Goal: Task Accomplishment & Management: Use online tool/utility

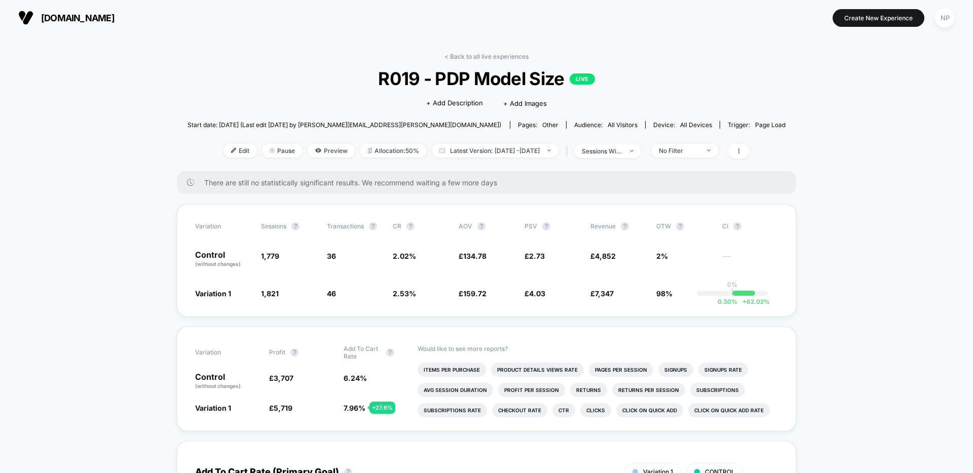
drag, startPoint x: 496, startPoint y: 55, endPoint x: 94, endPoint y: 130, distance: 408.7
click at [495, 55] on link "< Back to all live experiences" at bounding box center [486, 57] width 84 height 8
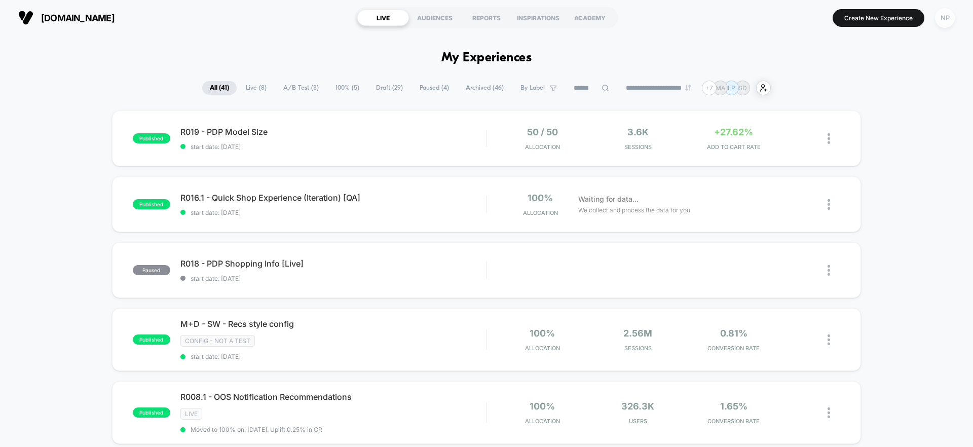
click at [941, 25] on div "NP" at bounding box center [945, 18] width 20 height 20
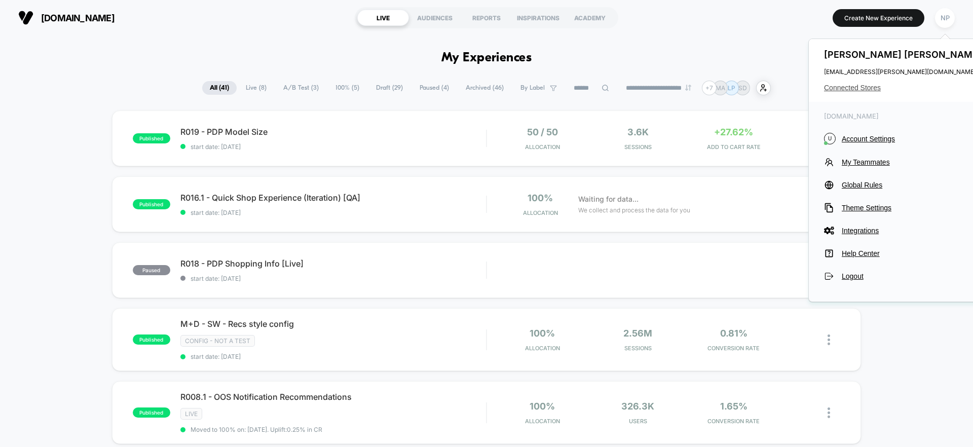
click at [863, 87] on span "Connected Stores" at bounding box center [904, 88] width 160 height 8
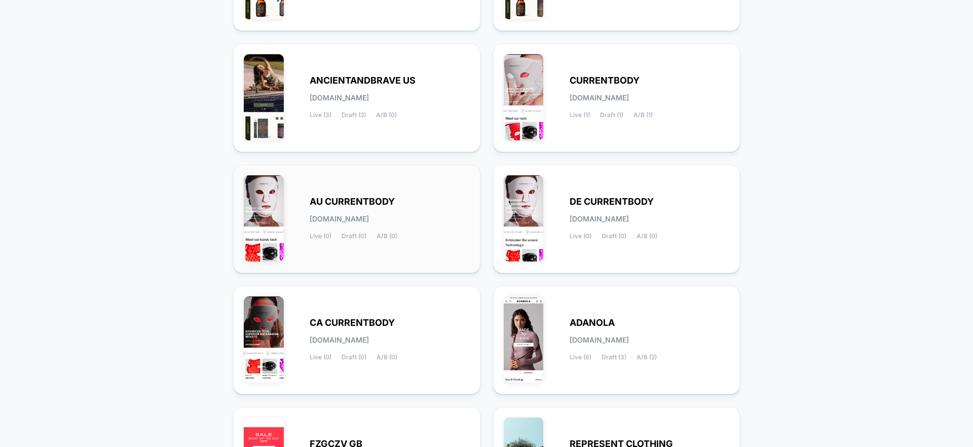
scroll to position [365, 0]
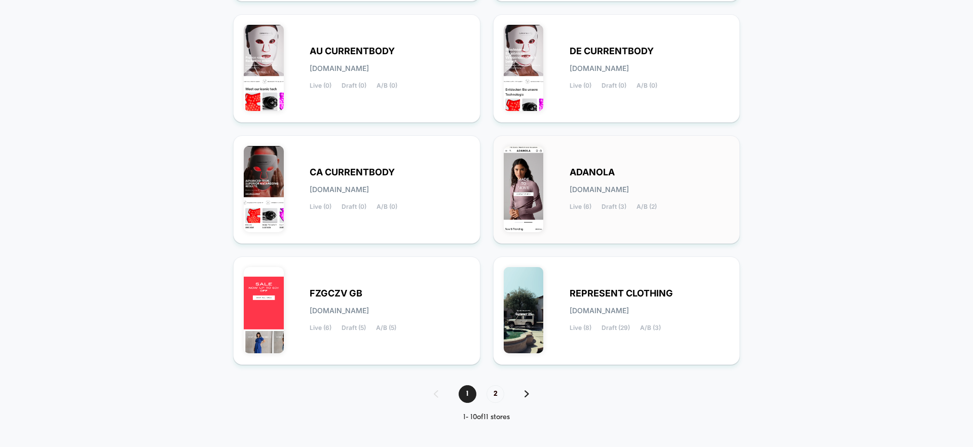
click at [589, 186] on span "[DOMAIN_NAME]" at bounding box center [599, 189] width 59 height 7
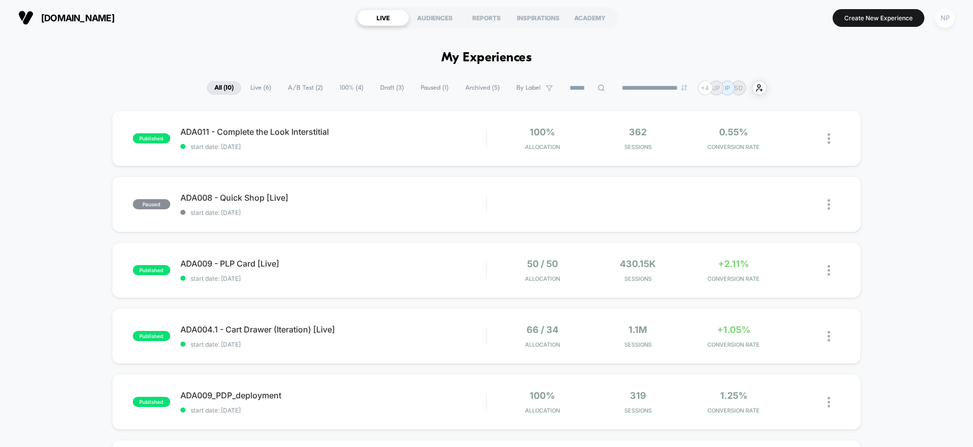
click at [939, 23] on div "NP" at bounding box center [945, 18] width 20 height 20
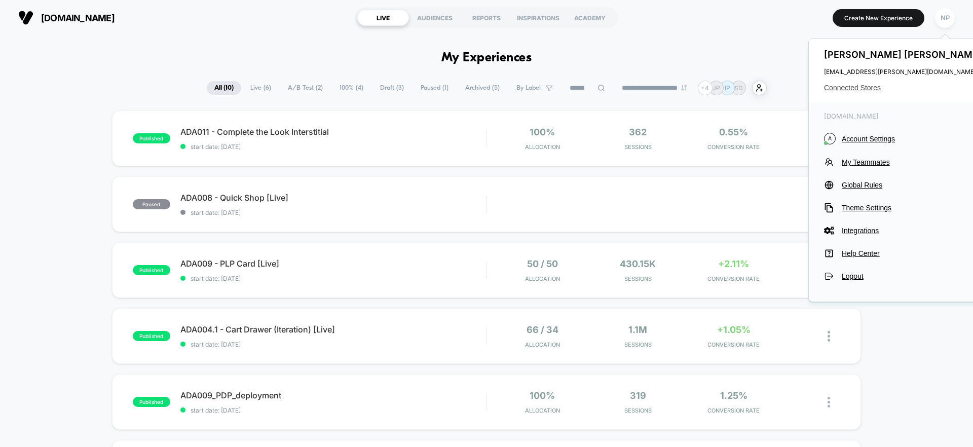
click at [844, 85] on span "Connected Stores" at bounding box center [904, 88] width 160 height 8
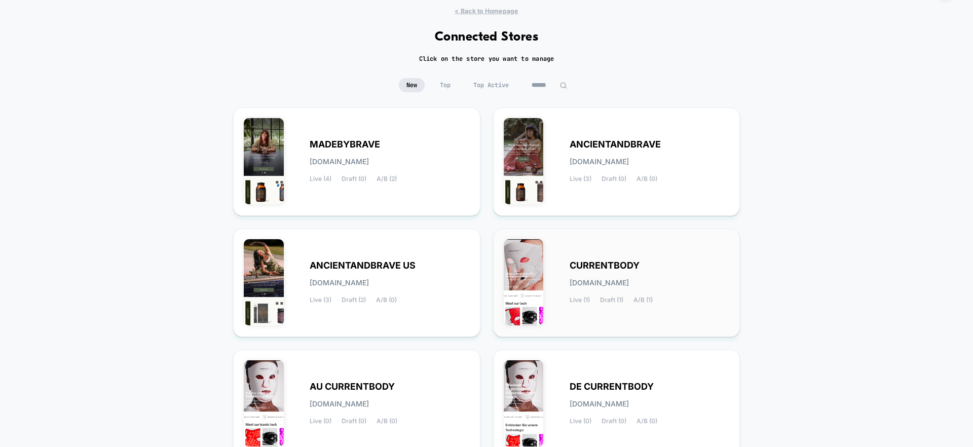
scroll to position [24, 0]
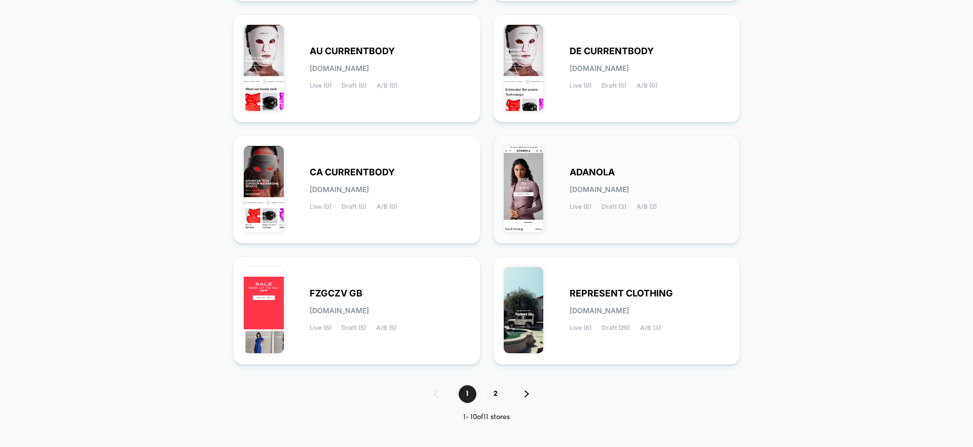
click at [609, 191] on span "[DOMAIN_NAME]" at bounding box center [599, 189] width 59 height 7
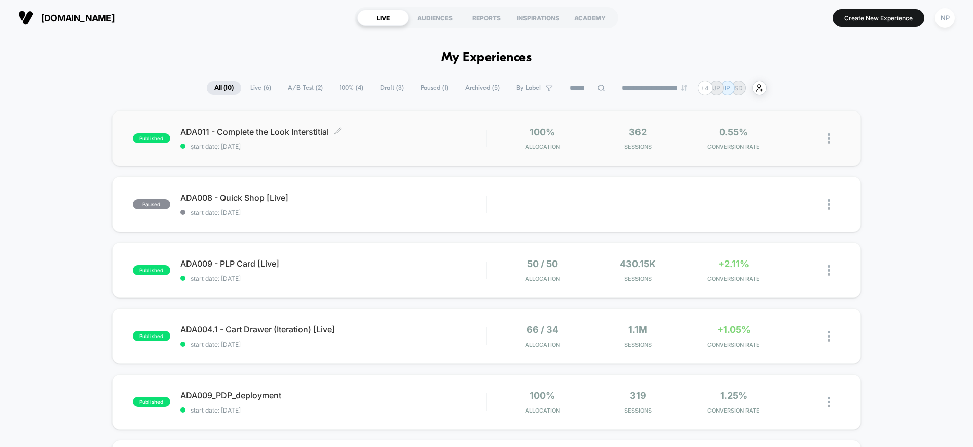
click at [373, 141] on div "ADA011 - Complete the Look Interstitial Click to edit experience details Click …" at bounding box center [333, 139] width 306 height 24
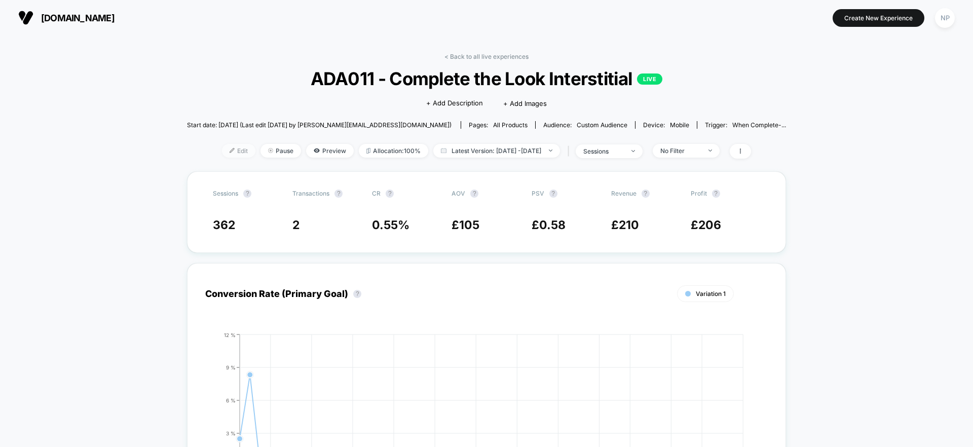
click at [222, 151] on span "Edit" at bounding box center [238, 151] width 33 height 14
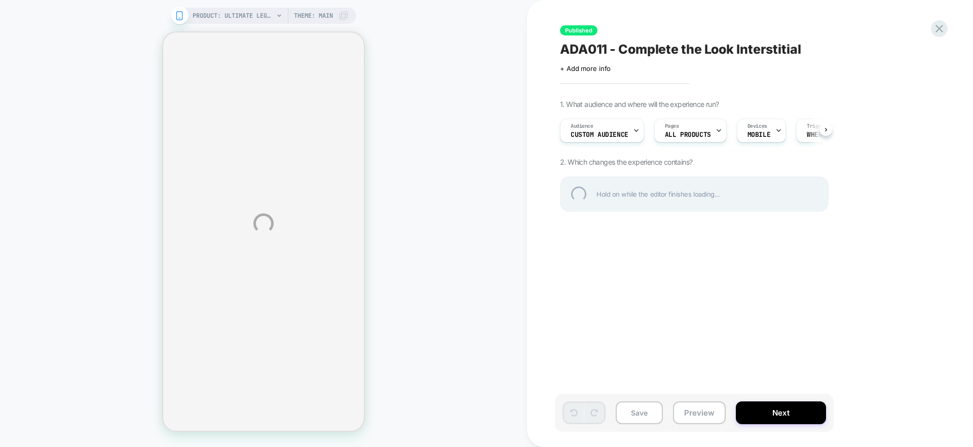
select select "**********"
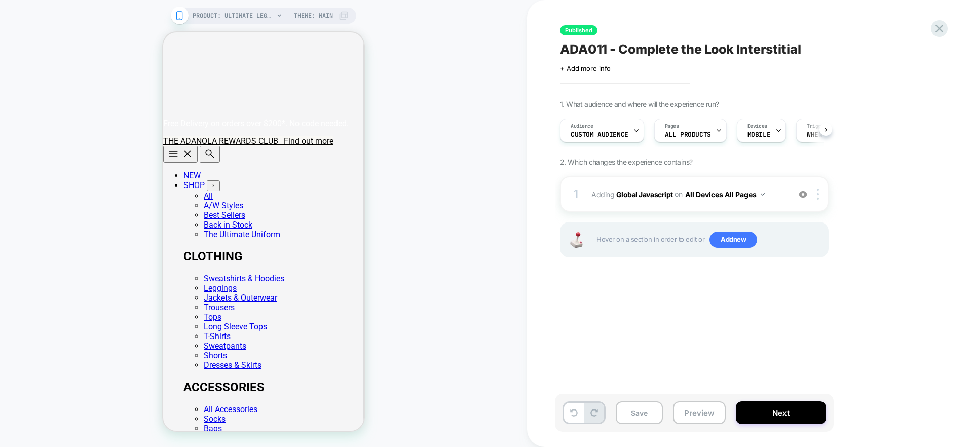
select select "**********"
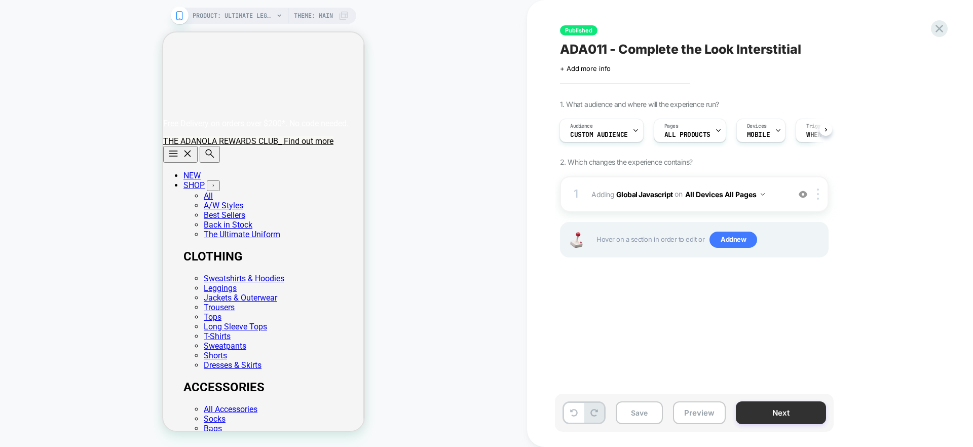
click at [804, 416] on button "Next" at bounding box center [781, 412] width 90 height 23
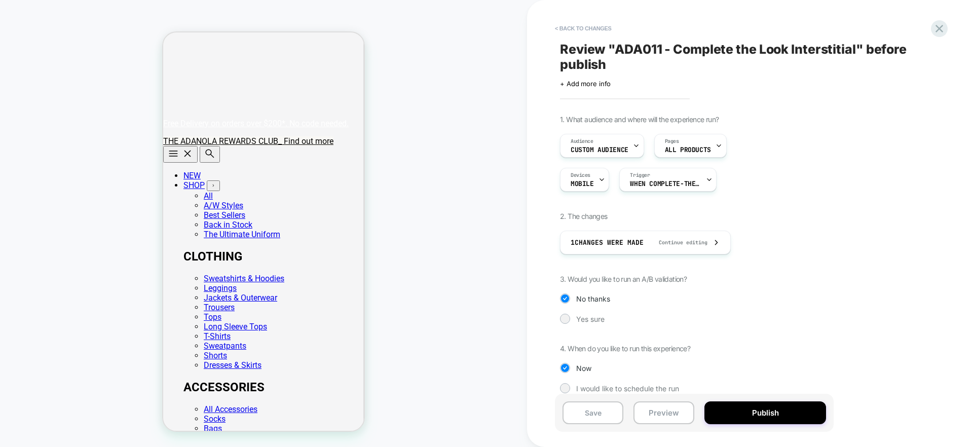
scroll to position [12, 0]
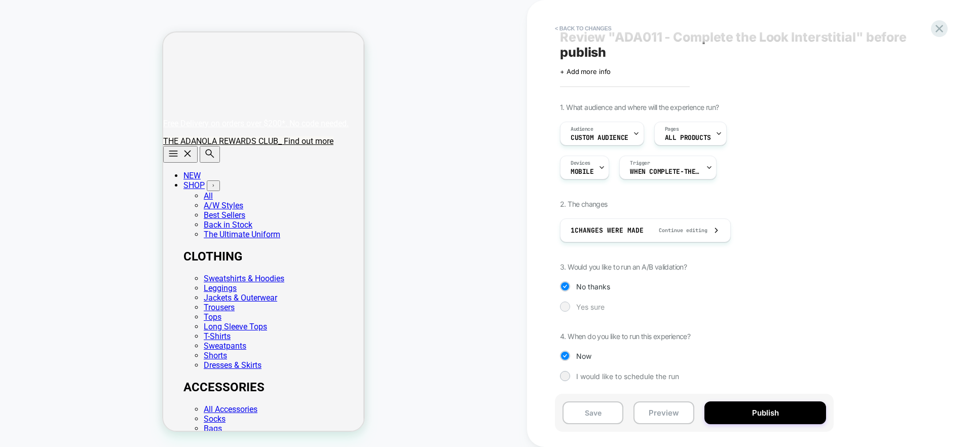
click at [603, 306] on span "Yes sure" at bounding box center [590, 306] width 28 height 9
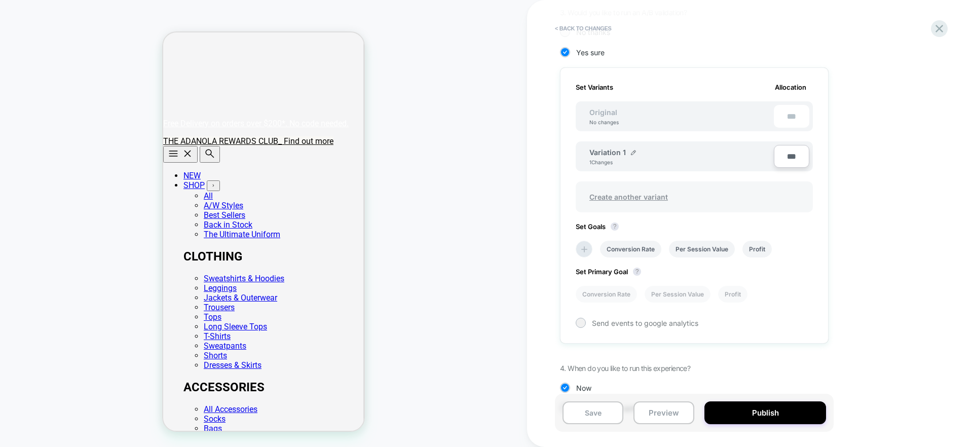
scroll to position [266, 0]
click at [793, 159] on input "***" at bounding box center [791, 157] width 35 height 23
click at [792, 158] on input "***" at bounding box center [791, 157] width 35 height 23
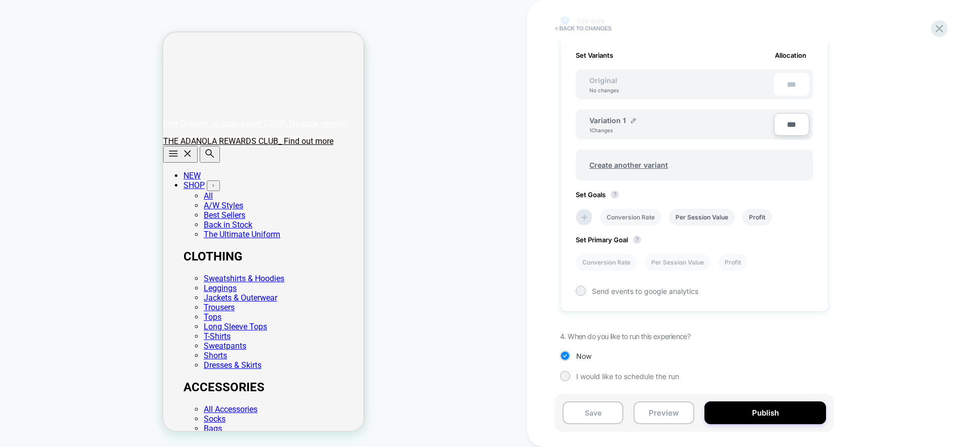
click at [628, 216] on li "Conversion Rate" at bounding box center [630, 217] width 61 height 17
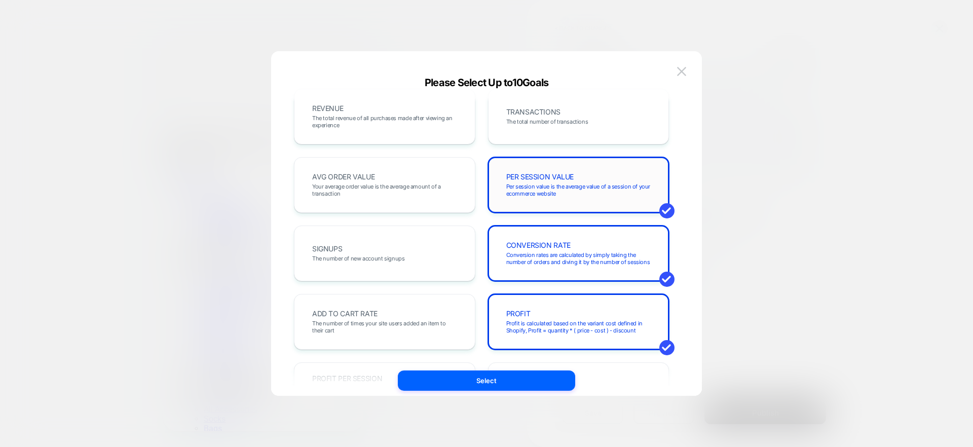
scroll to position [0, 0]
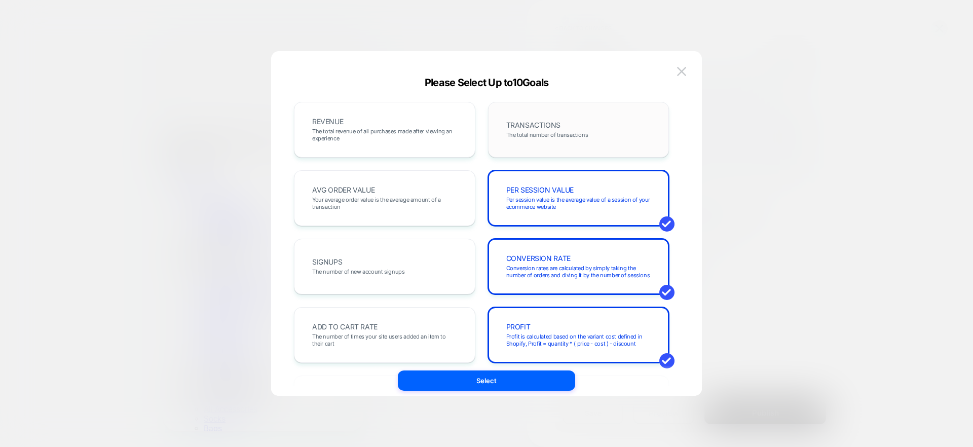
drag, startPoint x: 539, startPoint y: 146, endPoint x: 515, endPoint y: 157, distance: 25.8
click at [539, 146] on div "TRANSACTIONS The total number of transactions" at bounding box center [579, 129] width 160 height 34
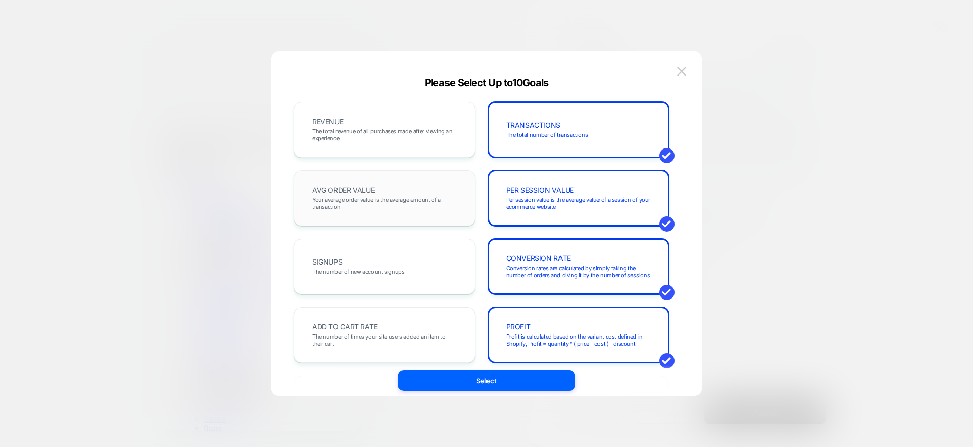
drag, startPoint x: 352, startPoint y: 195, endPoint x: 364, endPoint y: 200, distance: 13.2
click at [353, 194] on div "AVG ORDER VALUE Your average order value is the average amount of a transaction" at bounding box center [385, 198] width 160 height 34
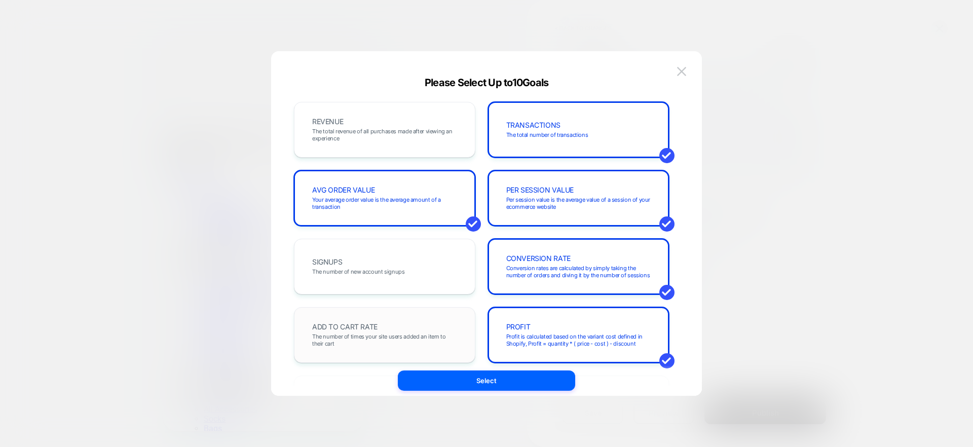
click at [380, 327] on div "ADD TO CART RATE The number of times your site users added an item to their cart" at bounding box center [385, 335] width 160 height 34
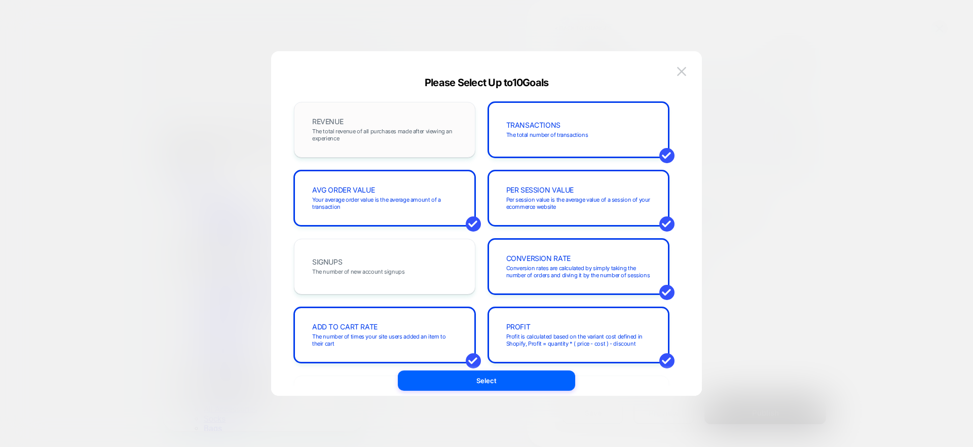
click at [376, 144] on div "REVENUE The total revenue of all purchases made after viewing an experience" at bounding box center [385, 129] width 160 height 34
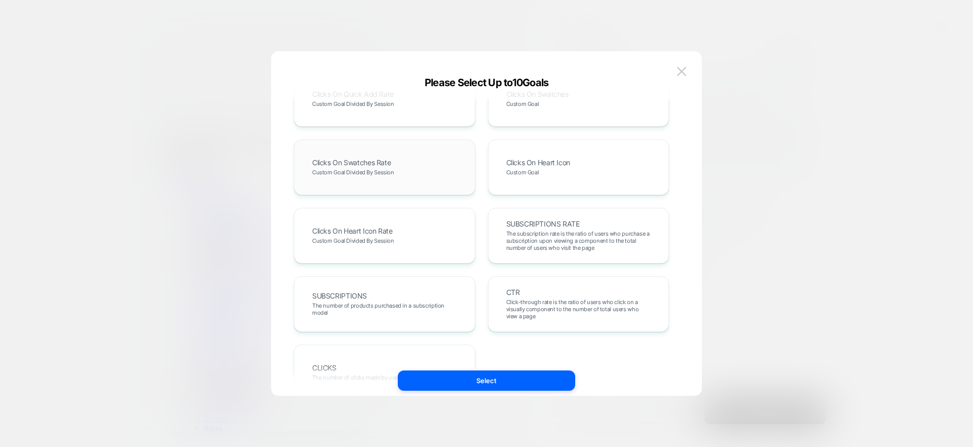
scroll to position [529, 0]
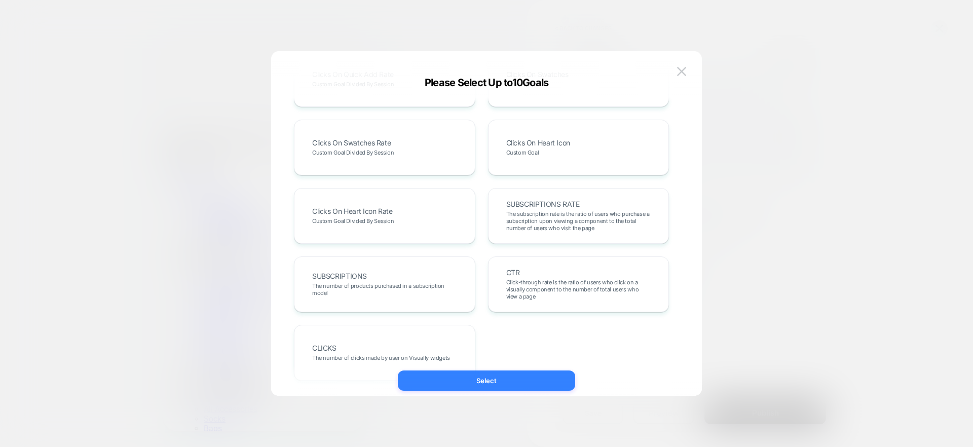
click at [497, 383] on button "Select" at bounding box center [486, 380] width 177 height 20
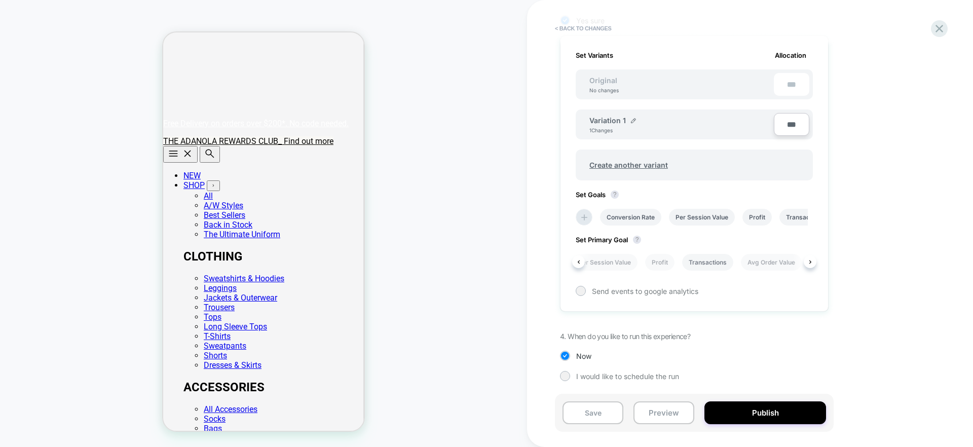
scroll to position [0, 77]
click at [704, 263] on li "Transactions" at bounding box center [703, 262] width 51 height 17
click at [636, 290] on span "Send events to google analytics" at bounding box center [645, 291] width 106 height 9
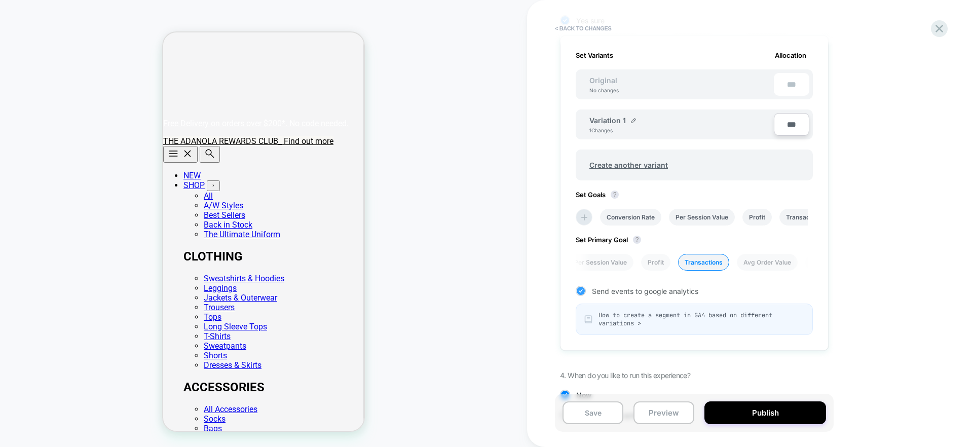
scroll to position [337, 0]
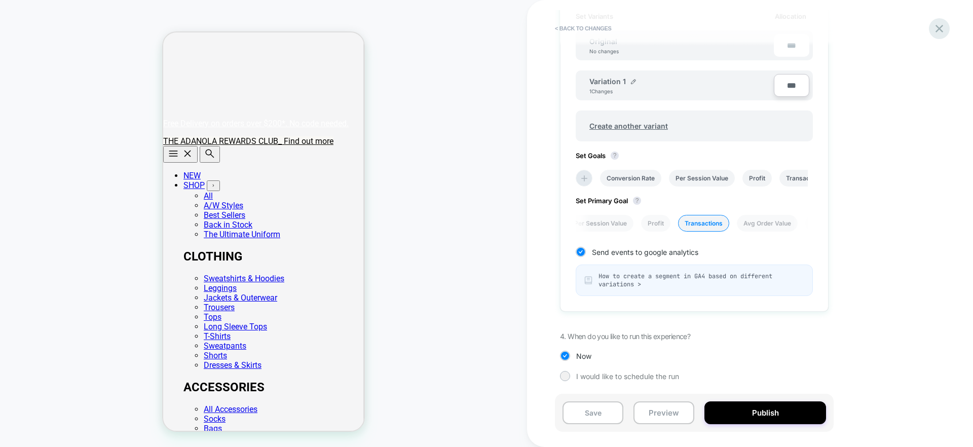
click at [934, 25] on icon at bounding box center [939, 29] width 14 height 14
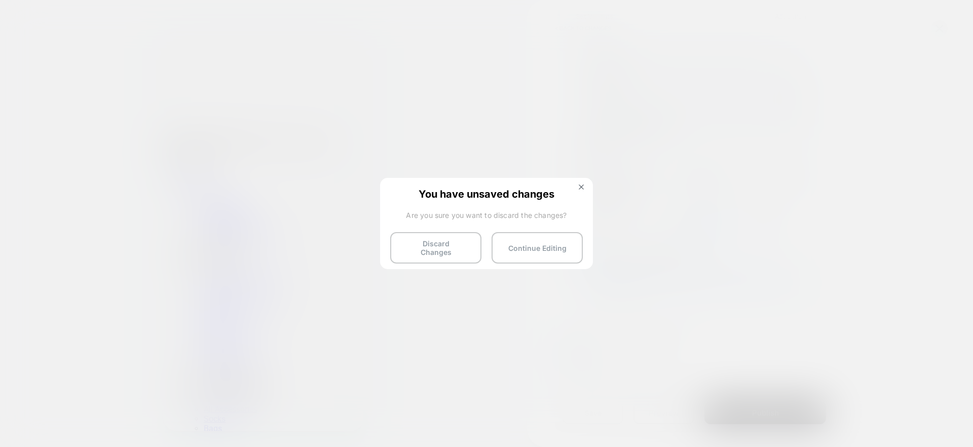
click at [436, 241] on button "Discard Changes" at bounding box center [435, 247] width 91 height 31
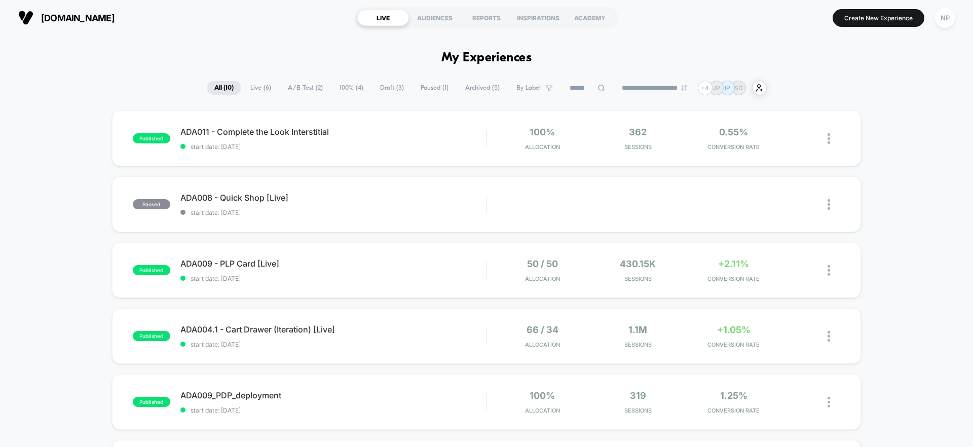
click at [955, 20] on button "NP" at bounding box center [945, 18] width 26 height 21
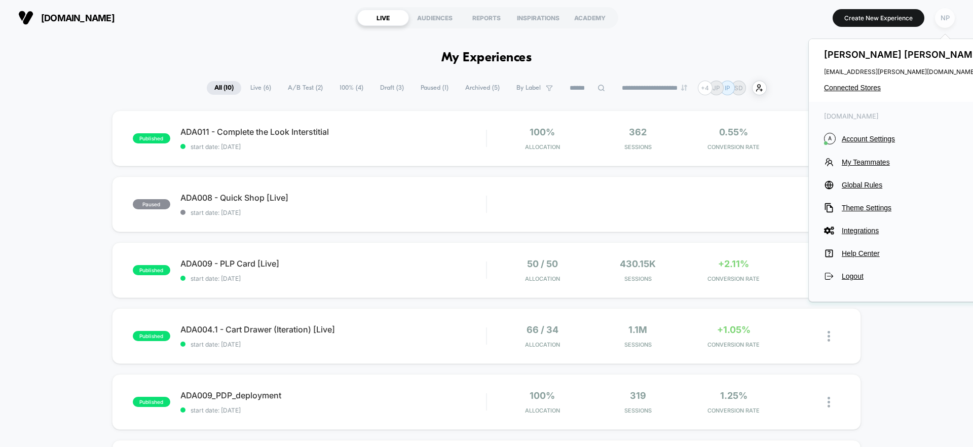
click at [948, 21] on div "NP" at bounding box center [945, 18] width 20 height 20
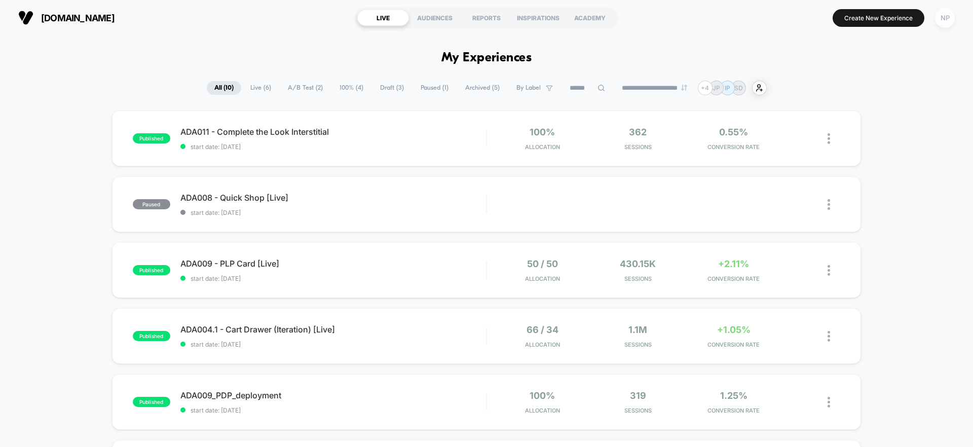
click at [946, 23] on div "NP" at bounding box center [945, 18] width 20 height 20
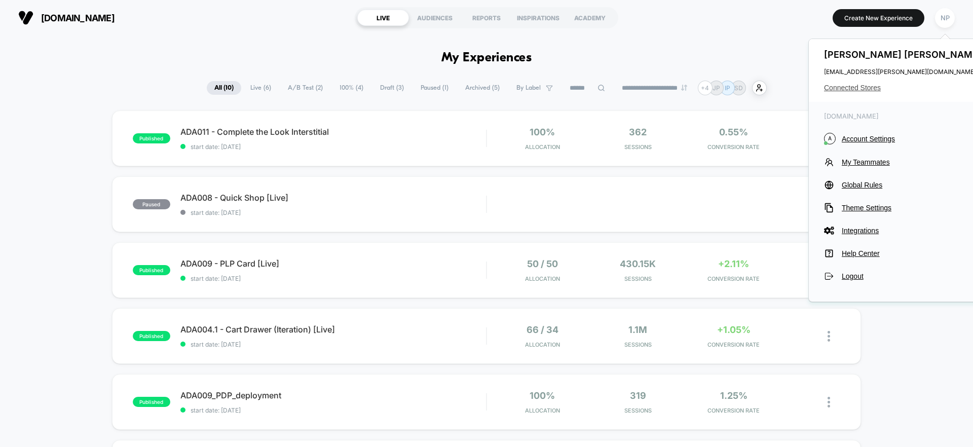
click at [853, 86] on span "Connected Stores" at bounding box center [904, 88] width 160 height 8
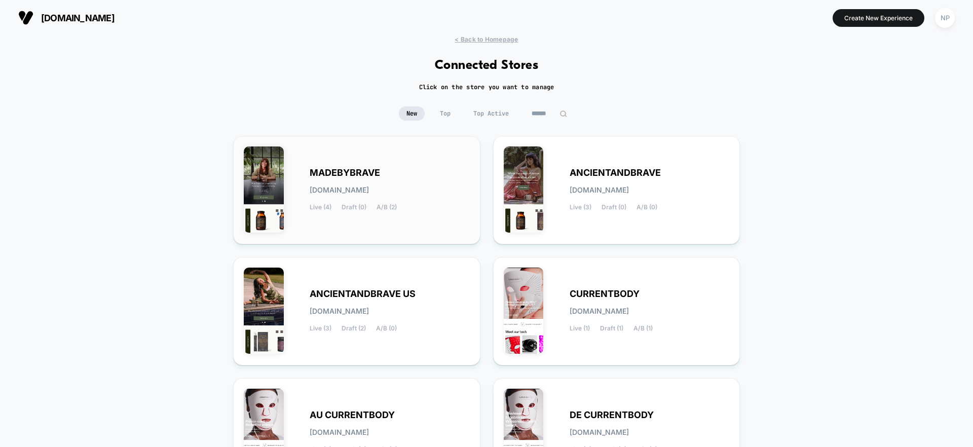
click at [355, 201] on div "MADEBYBRAVE [DOMAIN_NAME] Live (4) Draft (0) A/B (2)" at bounding box center [390, 190] width 160 height 42
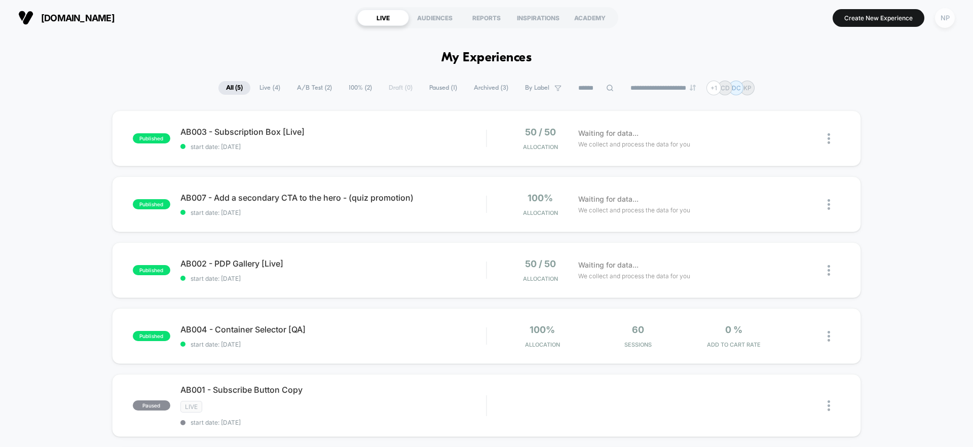
click at [943, 22] on div "NP" at bounding box center [945, 18] width 20 height 20
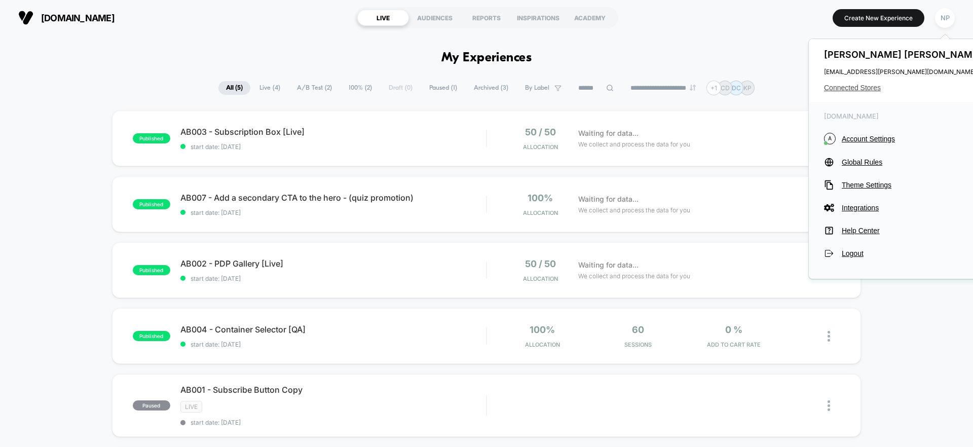
click at [851, 85] on span "Connected Stores" at bounding box center [904, 88] width 160 height 8
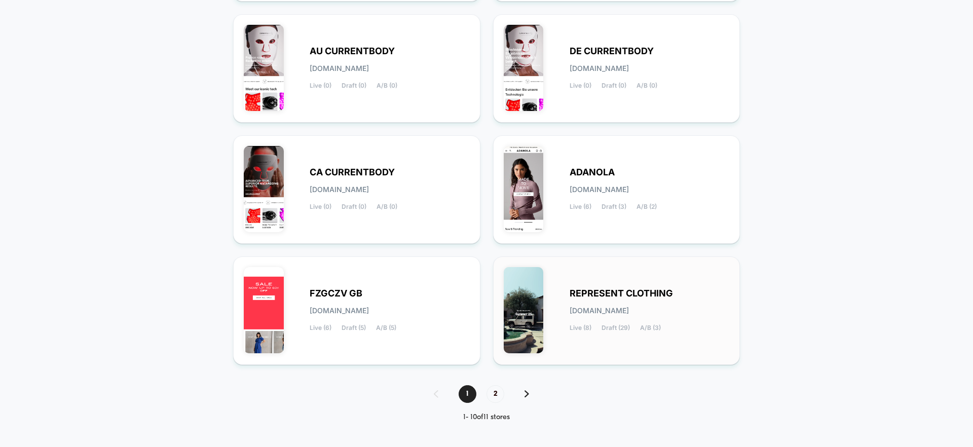
click at [616, 279] on div "REPRESENT CLOTHING [DOMAIN_NAME] Live (8) Draft (29) A/B (3)" at bounding box center [617, 310] width 226 height 87
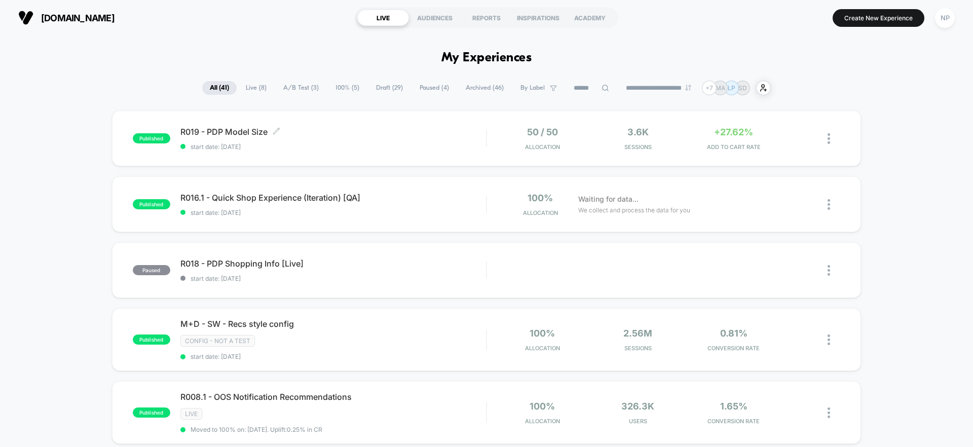
click at [410, 139] on div "R019 - PDP Model Size Click to edit experience details Click to edit experience…" at bounding box center [333, 139] width 306 height 24
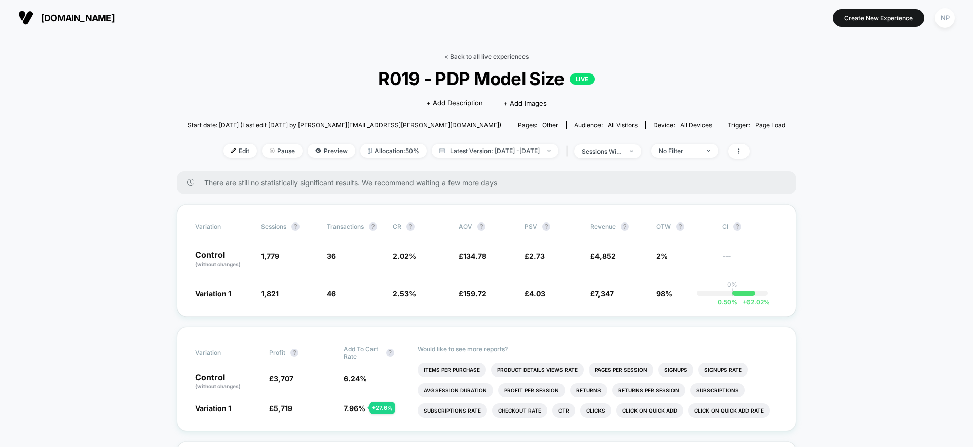
click at [480, 54] on link "< Back to all live experiences" at bounding box center [486, 57] width 84 height 8
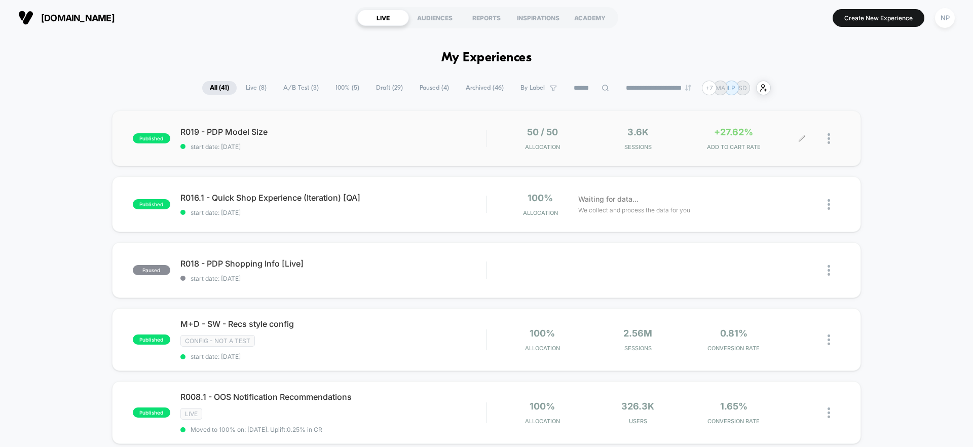
click at [830, 141] on div at bounding box center [833, 139] width 13 height 24
